Goal: Task Accomplishment & Management: Complete application form

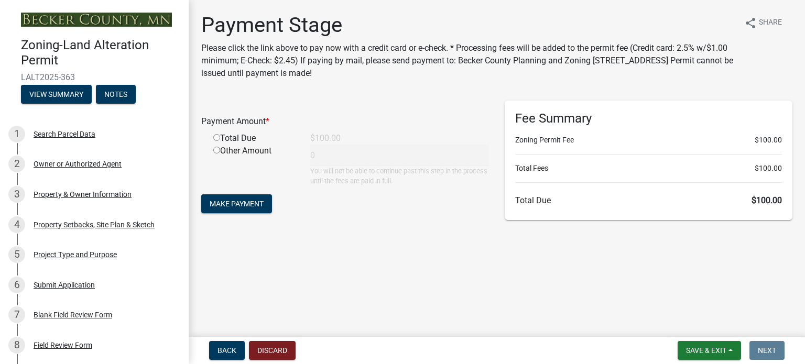
click at [217, 138] on input "radio" at bounding box center [216, 137] width 7 height 7
radio input "true"
type input "100"
click at [238, 202] on span "Make Payment" at bounding box center [237, 204] width 54 height 8
